Goal: Use online tool/utility: Use online tool/utility

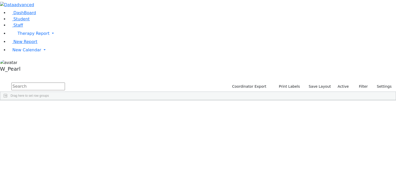
scroll to position [83, 0]
click at [65, 83] on input "text" at bounding box center [38, 87] width 54 height 8
type input "itineran"
click at [301, 83] on button "Print Labels" at bounding box center [287, 87] width 29 height 8
checkbox input "true"
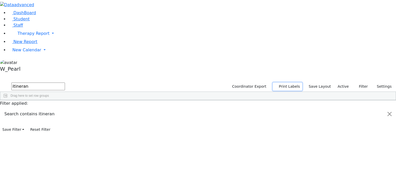
checkbox input "true"
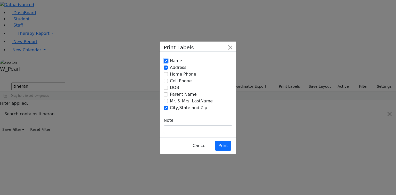
click at [164, 63] on input "Name" at bounding box center [166, 61] width 4 height 4
checkbox input "false"
click at [166, 95] on input "Parent Name" at bounding box center [166, 94] width 4 height 4
checkbox input "true"
click at [166, 100] on input "Mr. & Mrs. LastName" at bounding box center [166, 101] width 4 height 4
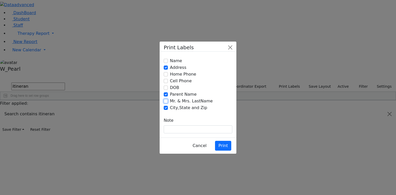
checkbox input "true"
click at [166, 95] on input "Parent Name" at bounding box center [166, 94] width 4 height 4
checkbox input "false"
click at [300, 183] on div "Print Labels Name Address Home Phone Cell Phone Note" at bounding box center [198, 97] width 396 height 195
click at [223, 141] on button "Print" at bounding box center [223, 146] width 16 height 10
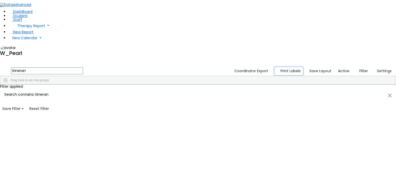
click at [284, 67] on button "Print Labels" at bounding box center [289, 71] width 29 height 8
checkbox input "true"
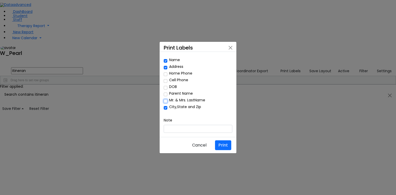
click at [164, 102] on input "Mr. & Mrs. LastName" at bounding box center [166, 101] width 4 height 4
checkbox input "true"
click at [165, 63] on input "Name" at bounding box center [166, 61] width 4 height 4
checkbox input "false"
click at [228, 140] on button "Print" at bounding box center [223, 145] width 16 height 10
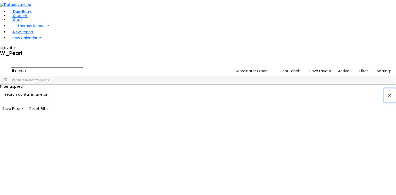
click at [384, 102] on button "Close" at bounding box center [390, 95] width 12 height 14
